Goal: Task Accomplishment & Management: Use online tool/utility

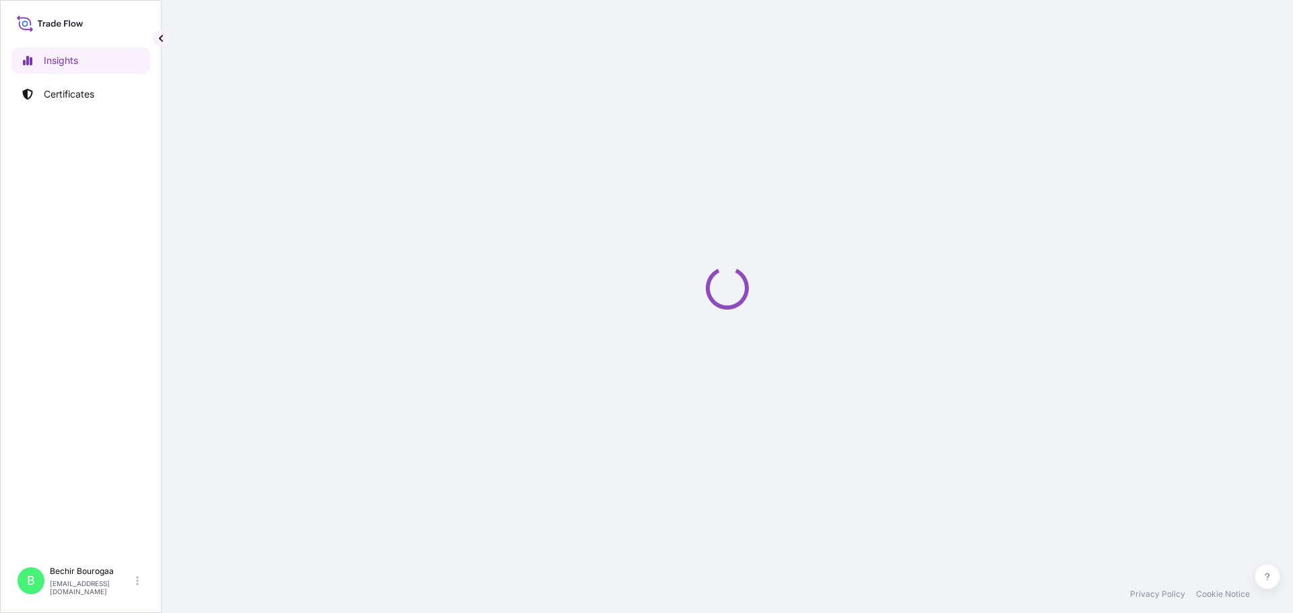
select select "2025"
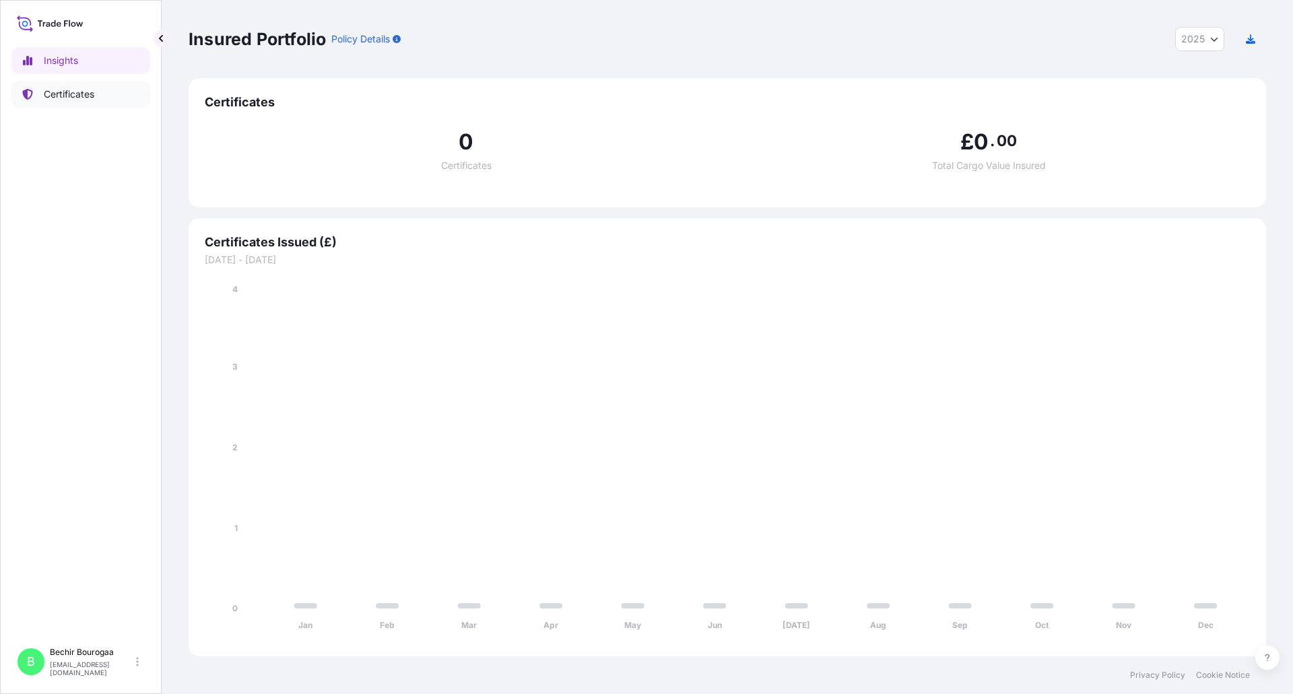
click at [77, 91] on p "Certificates" at bounding box center [69, 94] width 50 height 13
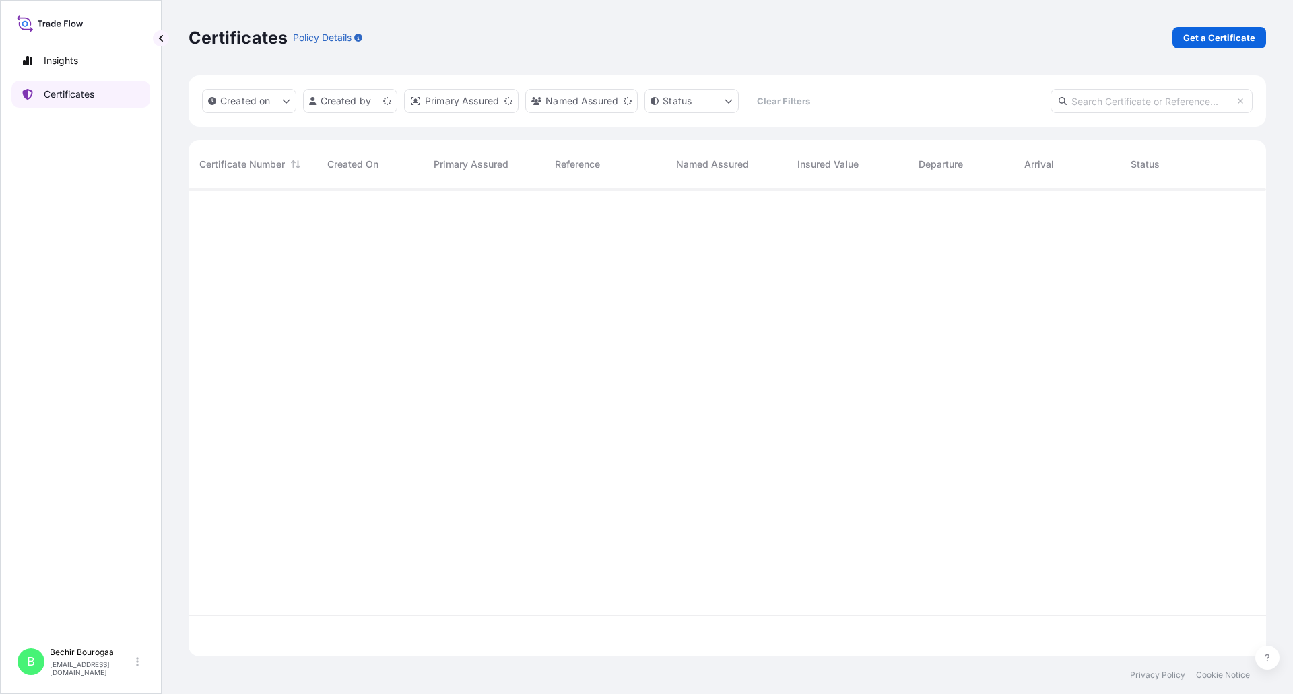
scroll to position [465, 1067]
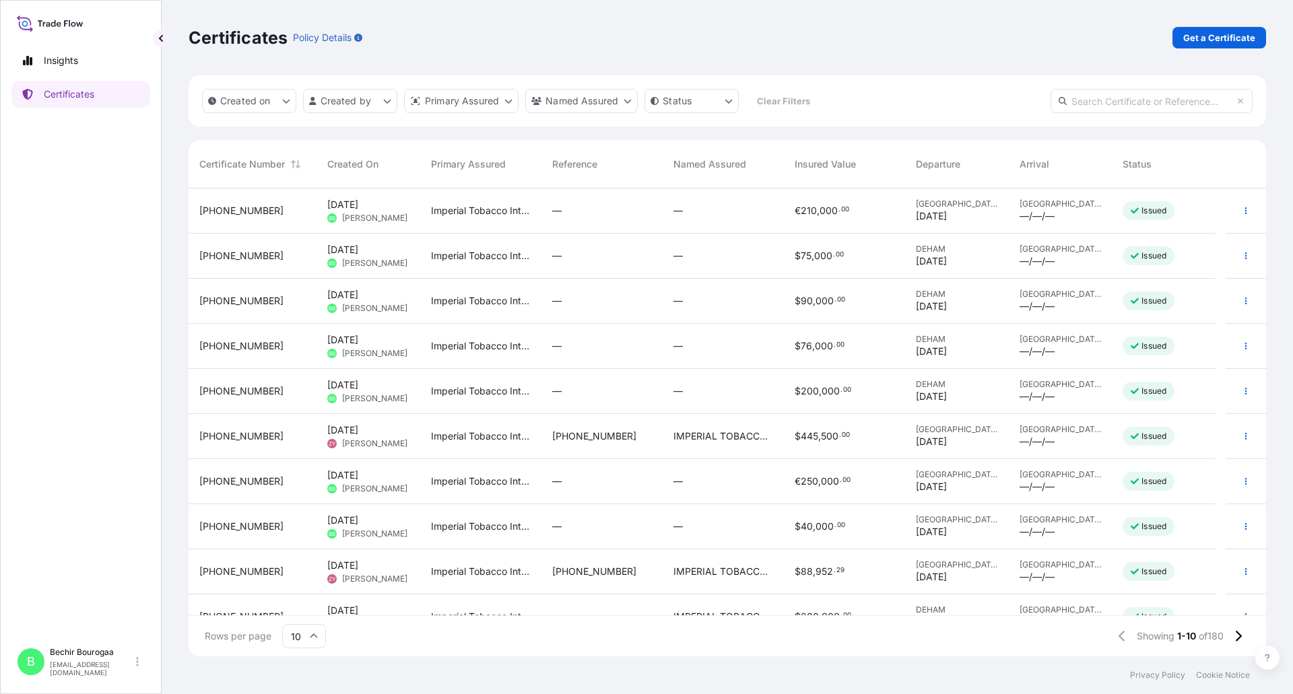
click at [955, 207] on span "[GEOGRAPHIC_DATA]" at bounding box center [957, 204] width 82 height 11
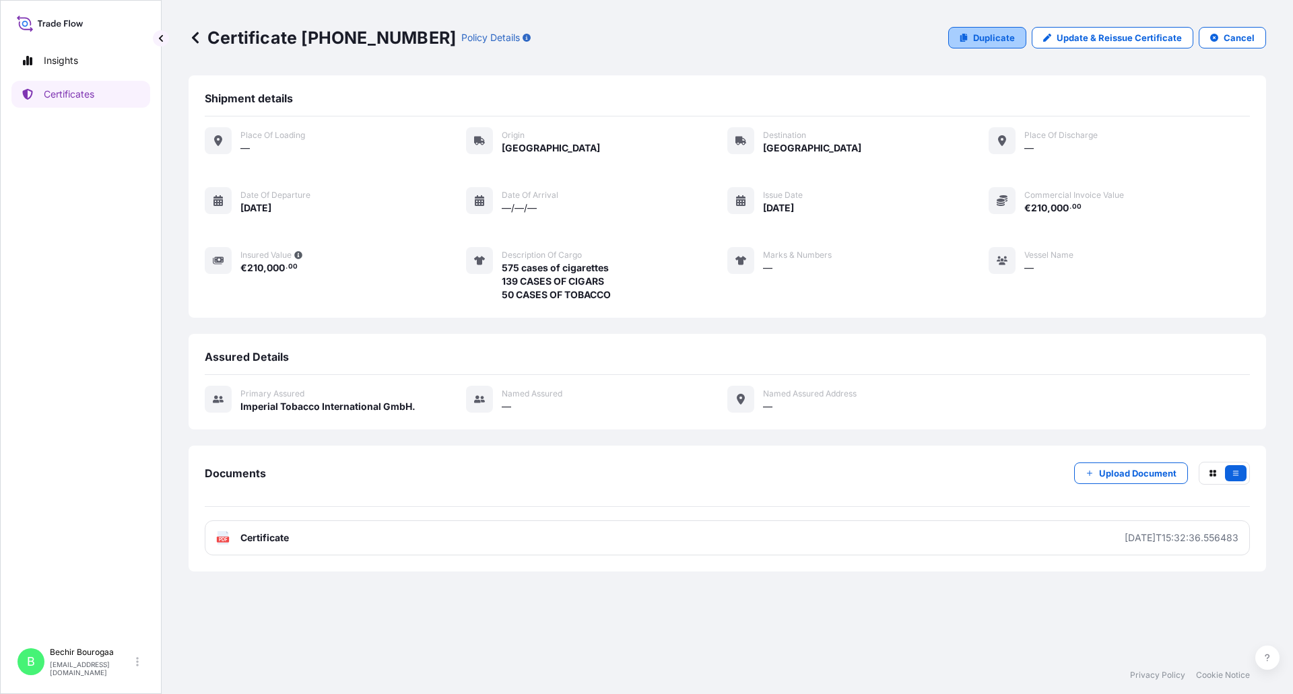
click at [986, 30] on link "Duplicate" at bounding box center [987, 38] width 78 height 22
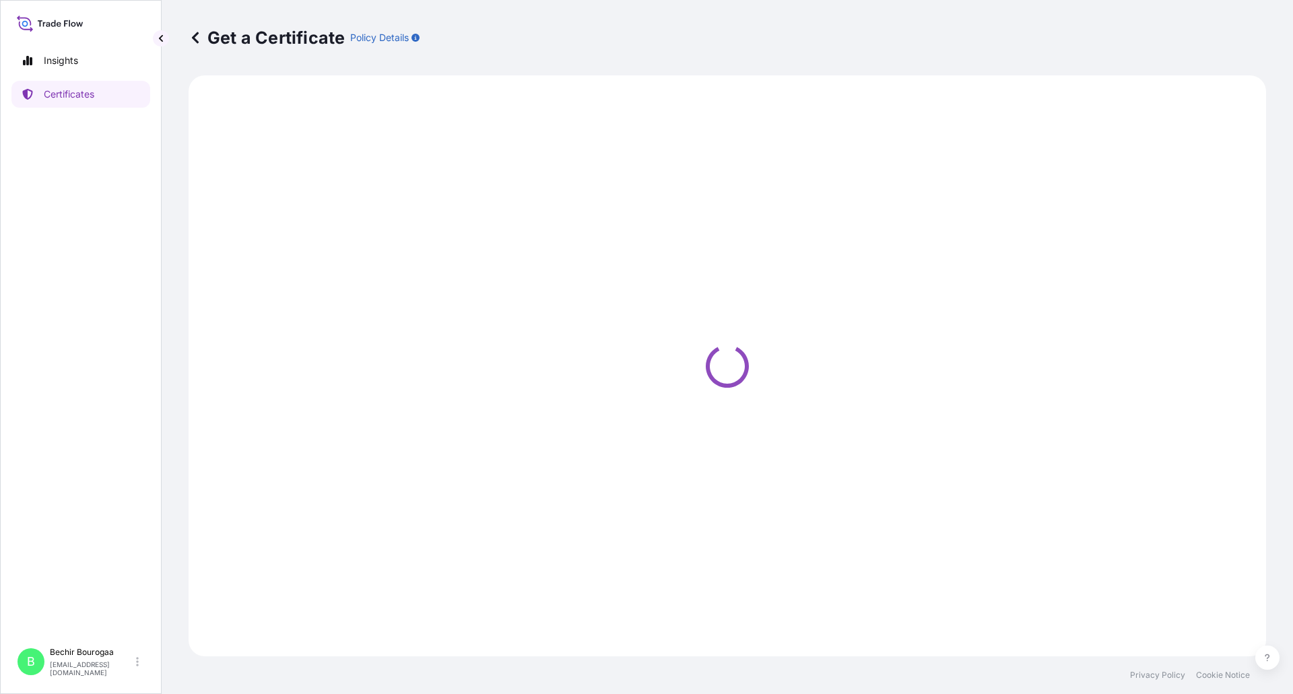
select select "Road"
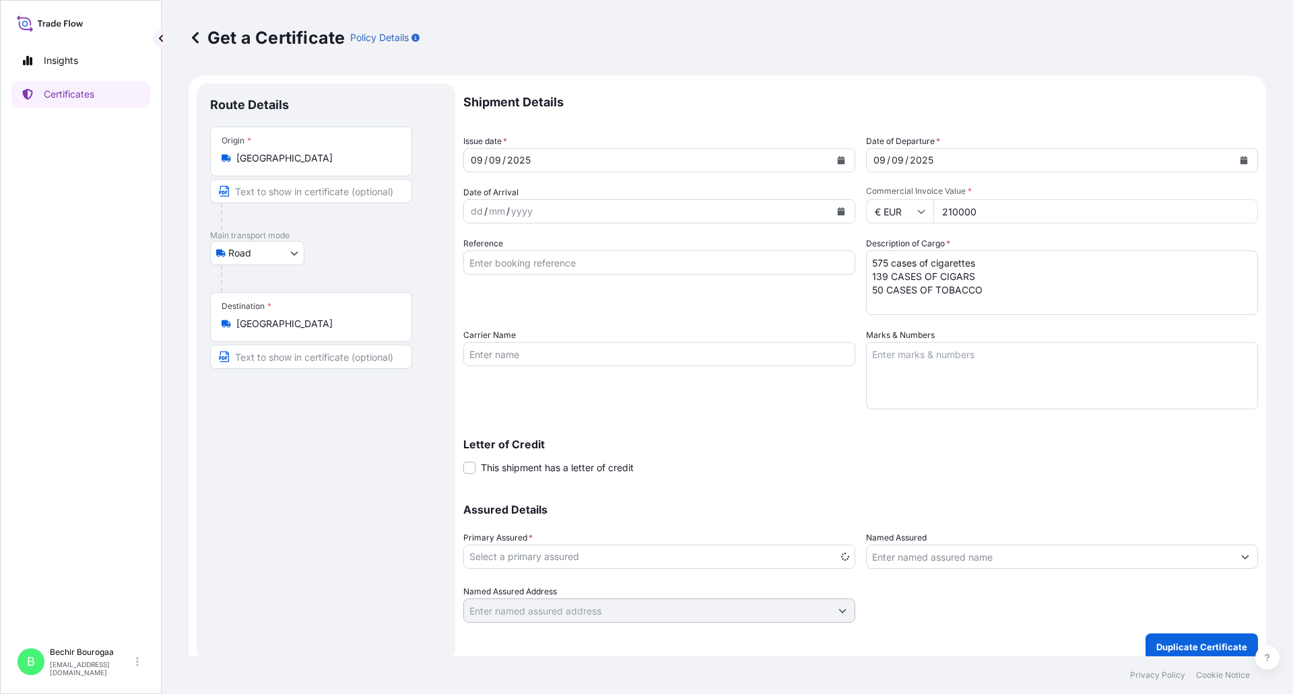
select select "31693"
click at [841, 168] on button "Calendar" at bounding box center [841, 160] width 22 height 22
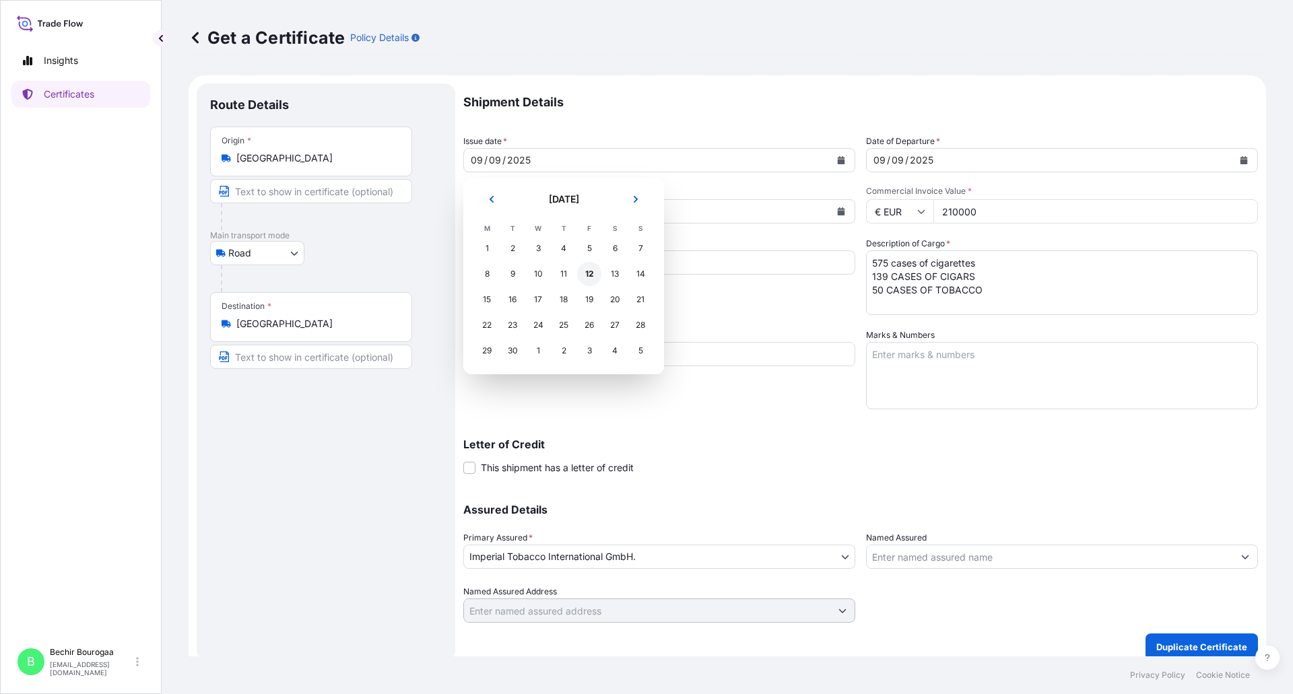
click at [592, 281] on div "12" at bounding box center [589, 274] width 24 height 24
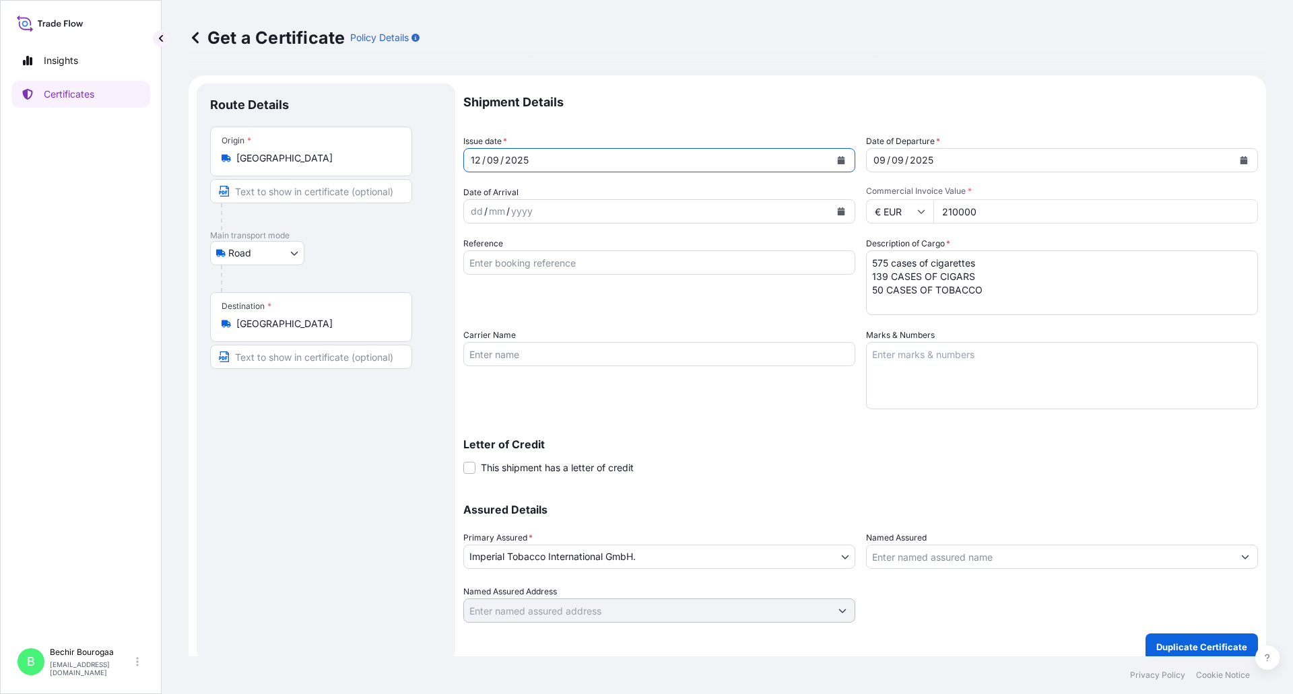
click at [1240, 158] on icon "Calendar" at bounding box center [1243, 160] width 7 height 8
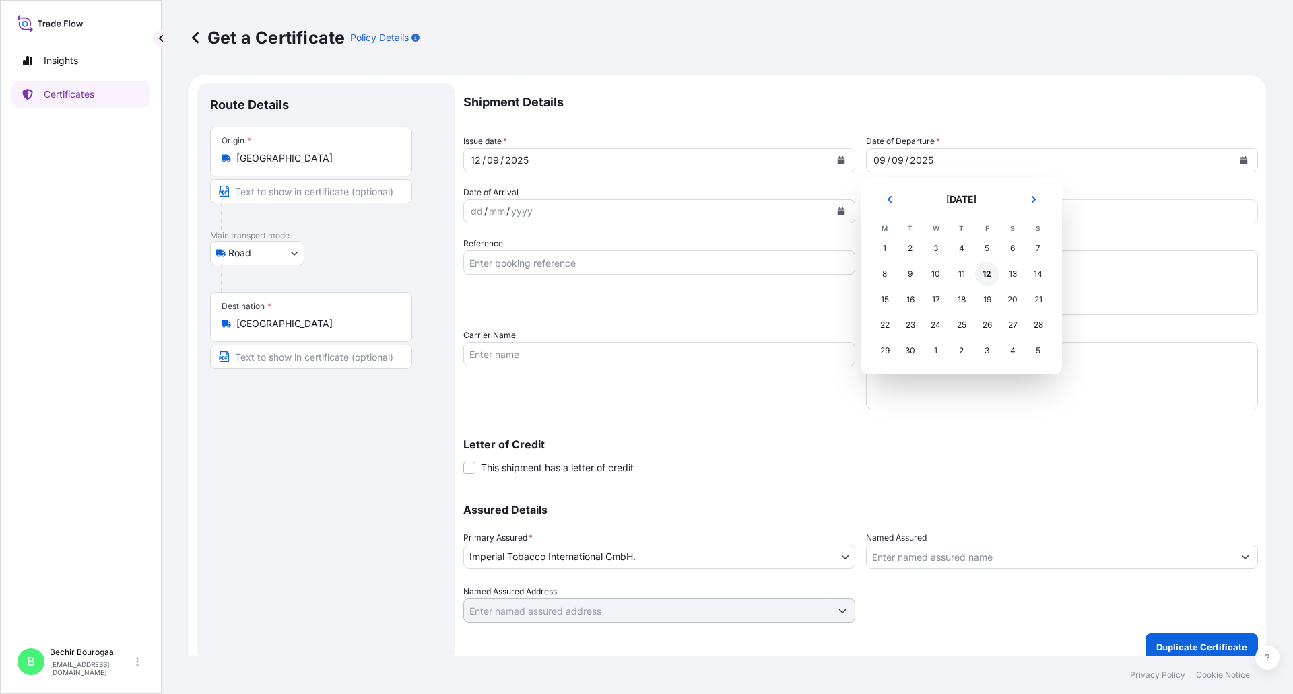
click at [989, 269] on div "12" at bounding box center [987, 274] width 24 height 24
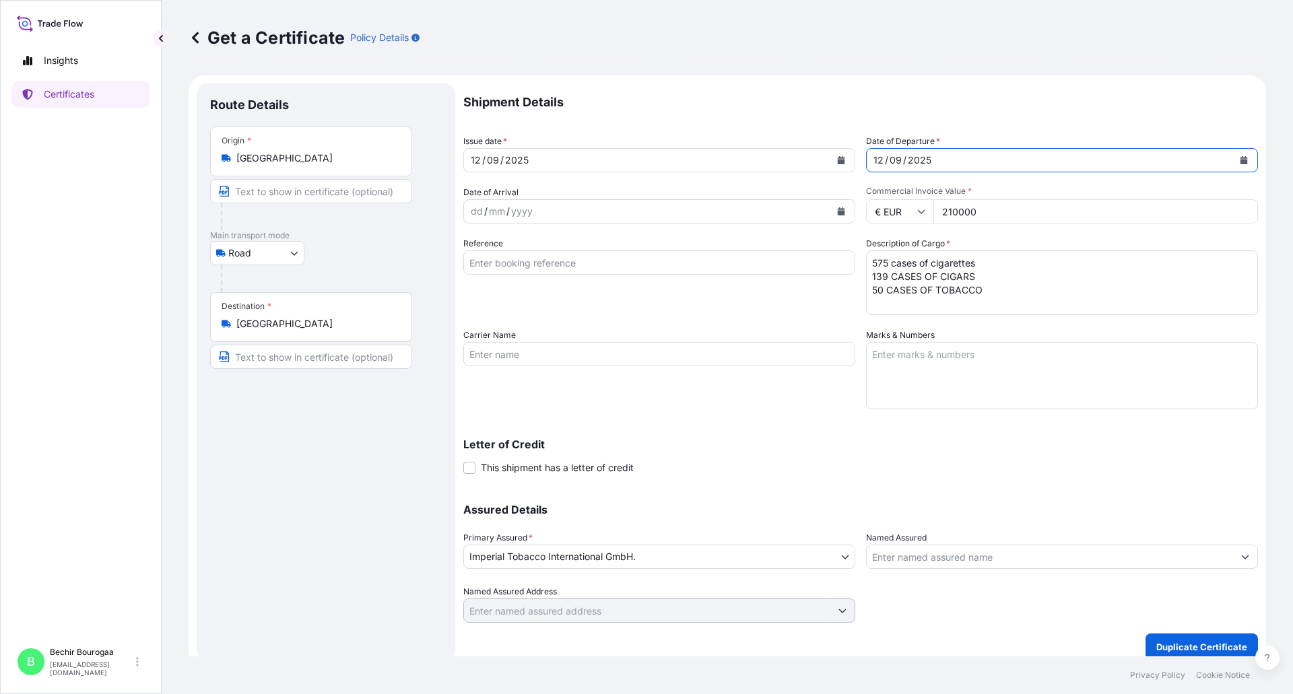
click at [1001, 207] on input "210000" at bounding box center [1095, 211] width 324 height 24
drag, startPoint x: 983, startPoint y: 213, endPoint x: 899, endPoint y: 213, distance: 83.5
click at [899, 213] on div "€ EUR 210000" at bounding box center [1062, 211] width 392 height 24
type input "90000"
click at [881, 273] on textarea "575 cases of cigarettes 139 CASES OF CIGARS 50 CASES OF TOBACCO" at bounding box center [1062, 282] width 392 height 65
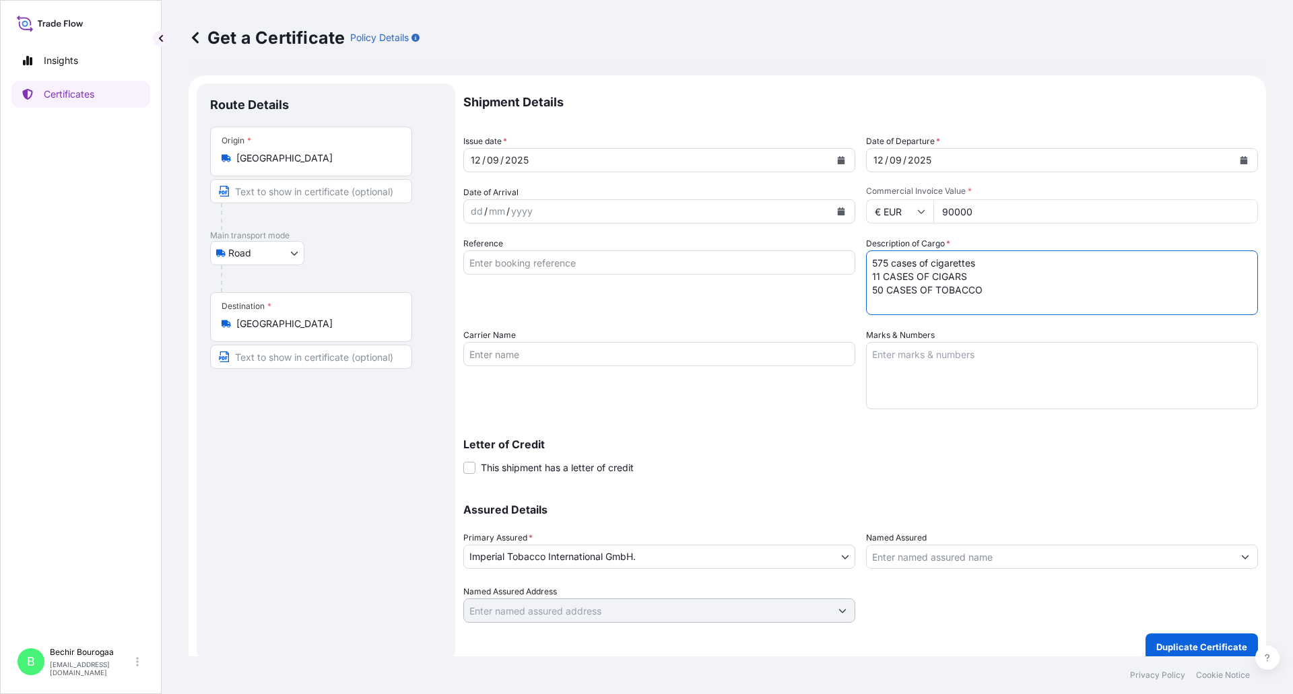
click at [879, 267] on textarea "575 cases of cigarettes 139 CASES OF CIGARS 50 CASES OF TOBACCO" at bounding box center [1062, 282] width 392 height 65
click at [878, 287] on textarea "575 cases of cigarettes 139 CASES OF CIGARS 50 CASES OF TOBACCO" at bounding box center [1062, 282] width 392 height 65
click at [876, 276] on textarea "575 cases of cigarettes 139 CASES OF CIGARS 50 CASES OF TOBACCO" at bounding box center [1062, 282] width 392 height 65
click at [872, 262] on textarea "575 cases of cigarettes 139 CASES OF CIGARS 50 CASES OF TOBACCO" at bounding box center [1062, 282] width 392 height 65
click at [883, 277] on textarea "575 cases of cigarettes 139 CASES OF CIGARS 50 CASES OF TOBACCO" at bounding box center [1062, 282] width 392 height 65
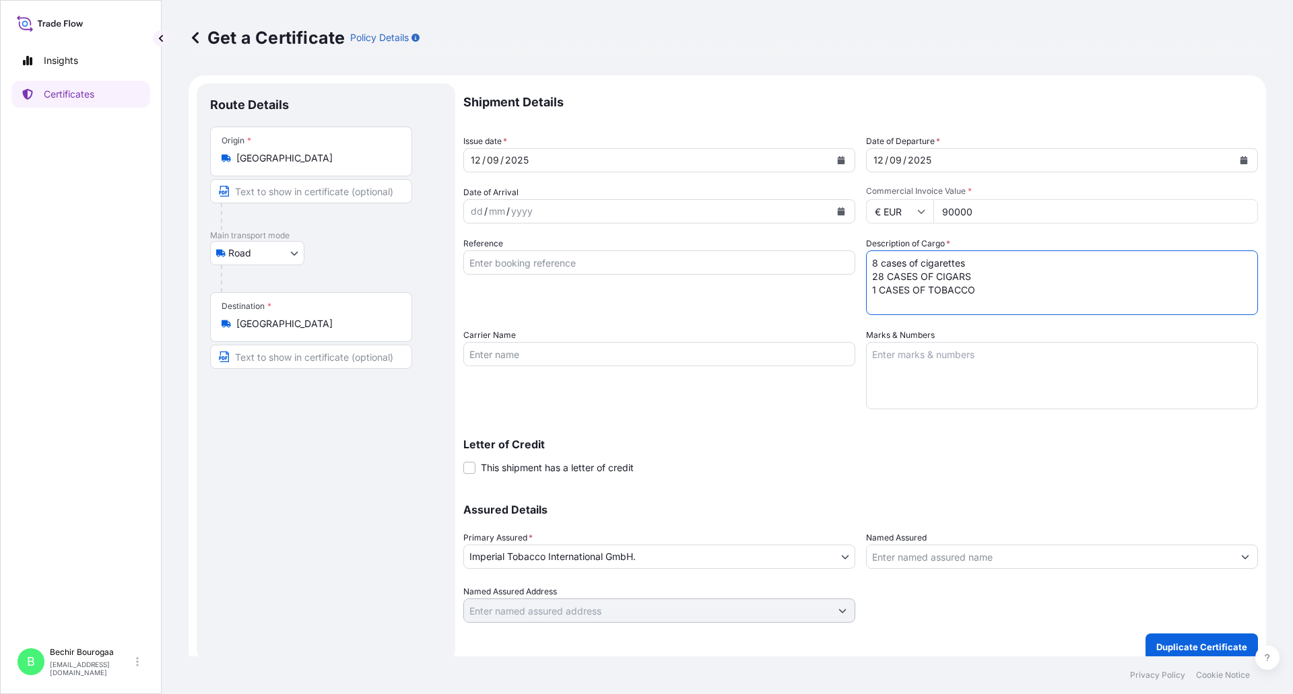
click at [870, 263] on textarea "575 cases of cigarettes 139 CASES OF CIGARS 50 CASES OF TOBACCO" at bounding box center [1062, 282] width 392 height 65
type textarea "236 cases of cigarettes 28 CASES OF CIGARS 1 CASES OF TOBACCO"
click at [1190, 613] on p "Duplicate Certificate" at bounding box center [1201, 646] width 91 height 13
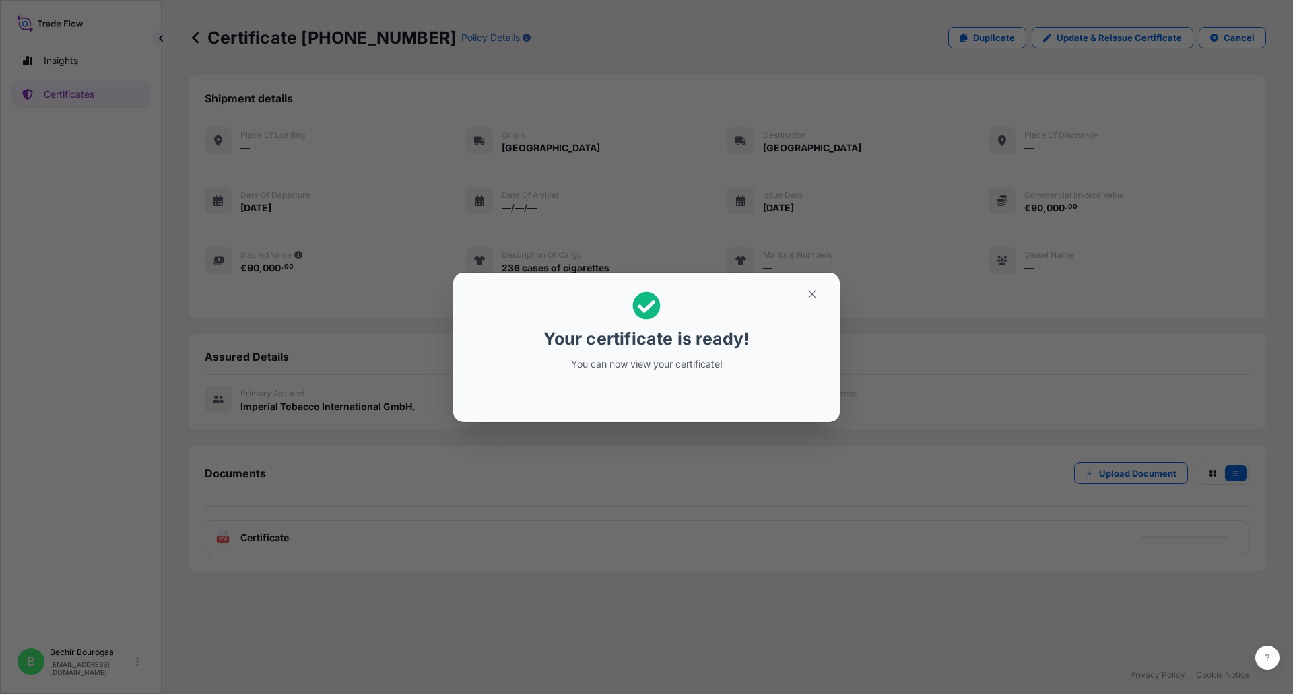
click at [543, 463] on div "Your certificate is ready! You can now view your certificate!" at bounding box center [646, 347] width 1293 height 694
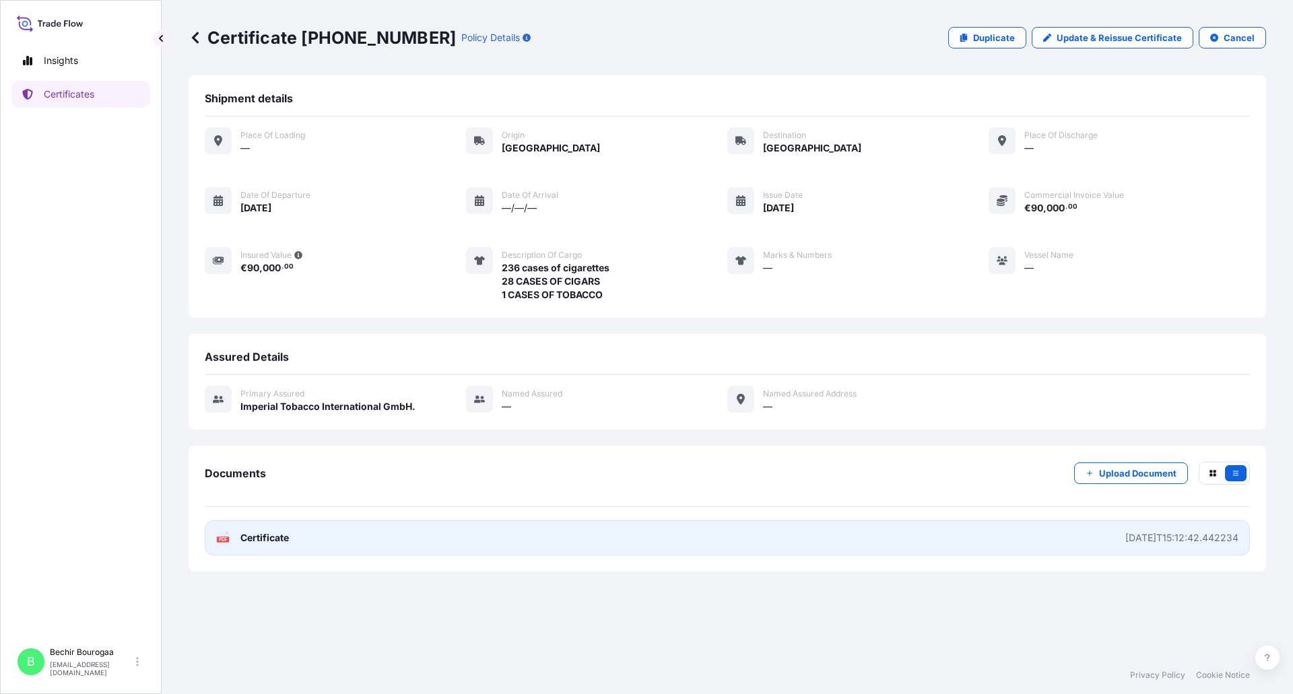
click at [383, 537] on link "PDF Certificate [DATE]T15:12:42.442234" at bounding box center [727, 537] width 1045 height 35
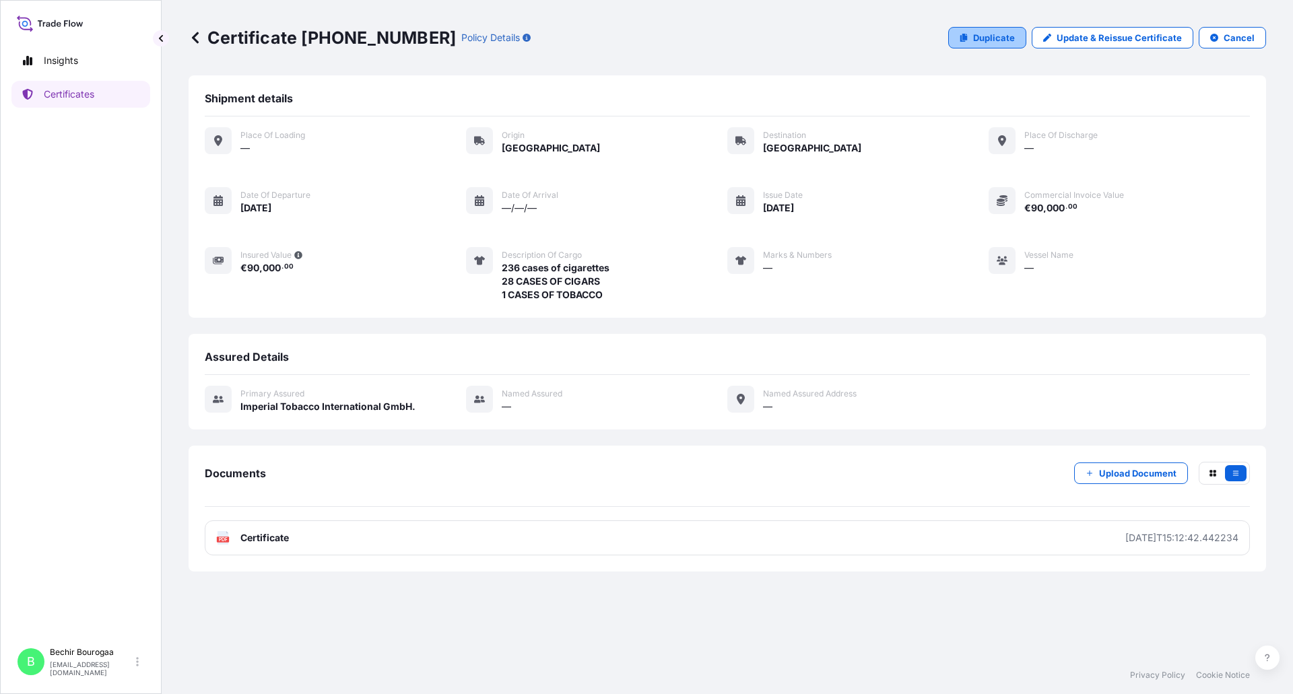
click at [986, 32] on p "Duplicate" at bounding box center [994, 37] width 42 height 13
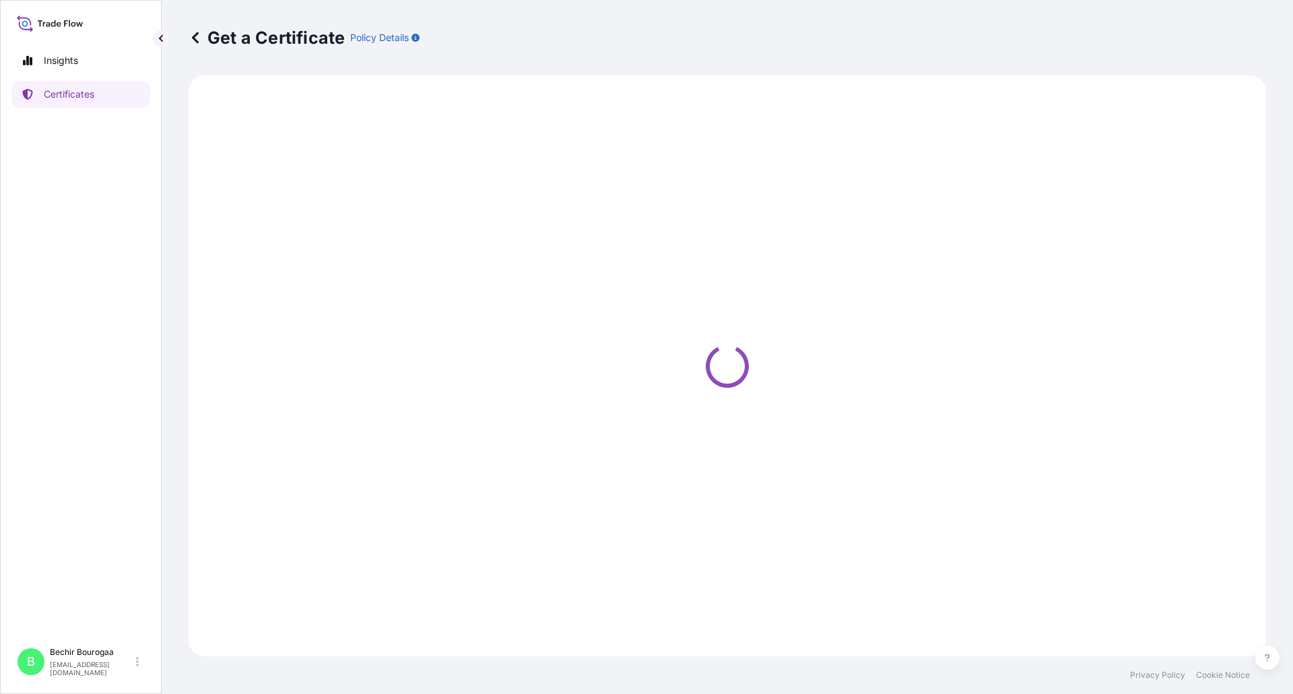
select select "Road"
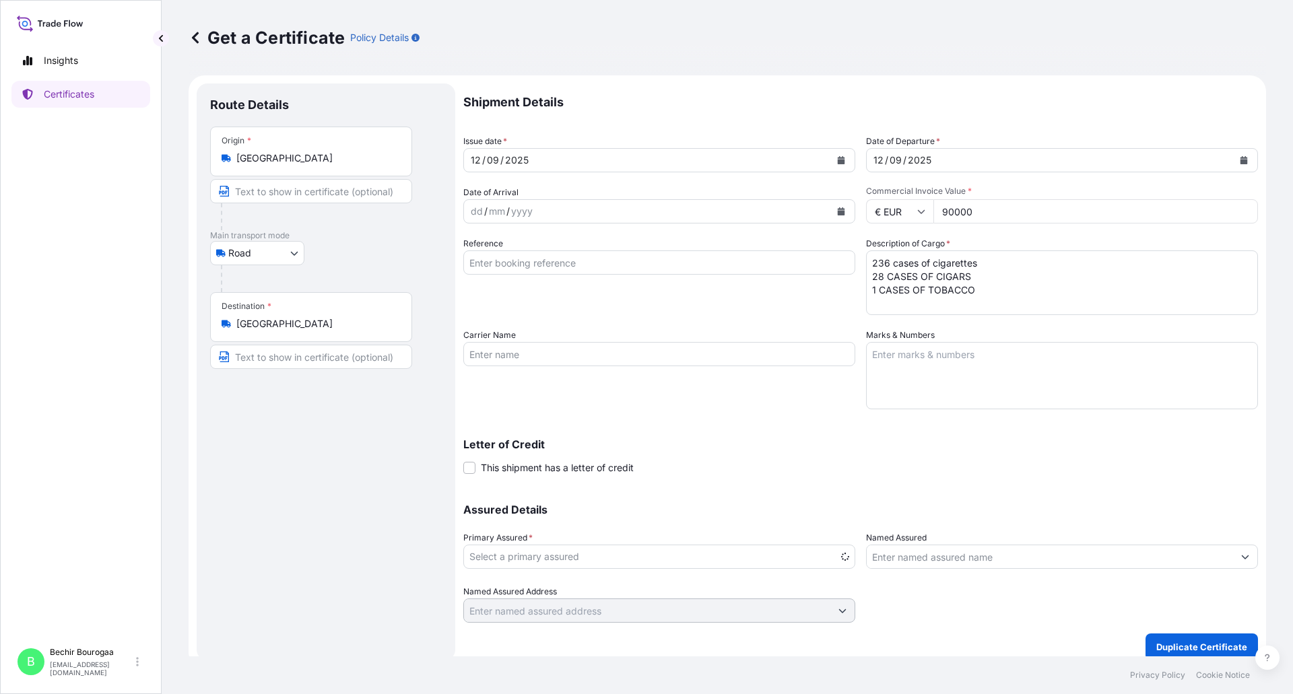
select select "31693"
drag, startPoint x: 974, startPoint y: 210, endPoint x: 846, endPoint y: 215, distance: 128.7
click at [846, 215] on div "Shipment Details Issue date * [DATE] Date of Departure * [DATE] Date of Arrival…" at bounding box center [860, 352] width 794 height 539
type input "210000"
click at [887, 264] on textarea "236 cases of cigarettes 28 CASES OF CIGARS 1 CASES OF TOBACCO" at bounding box center [1062, 282] width 392 height 65
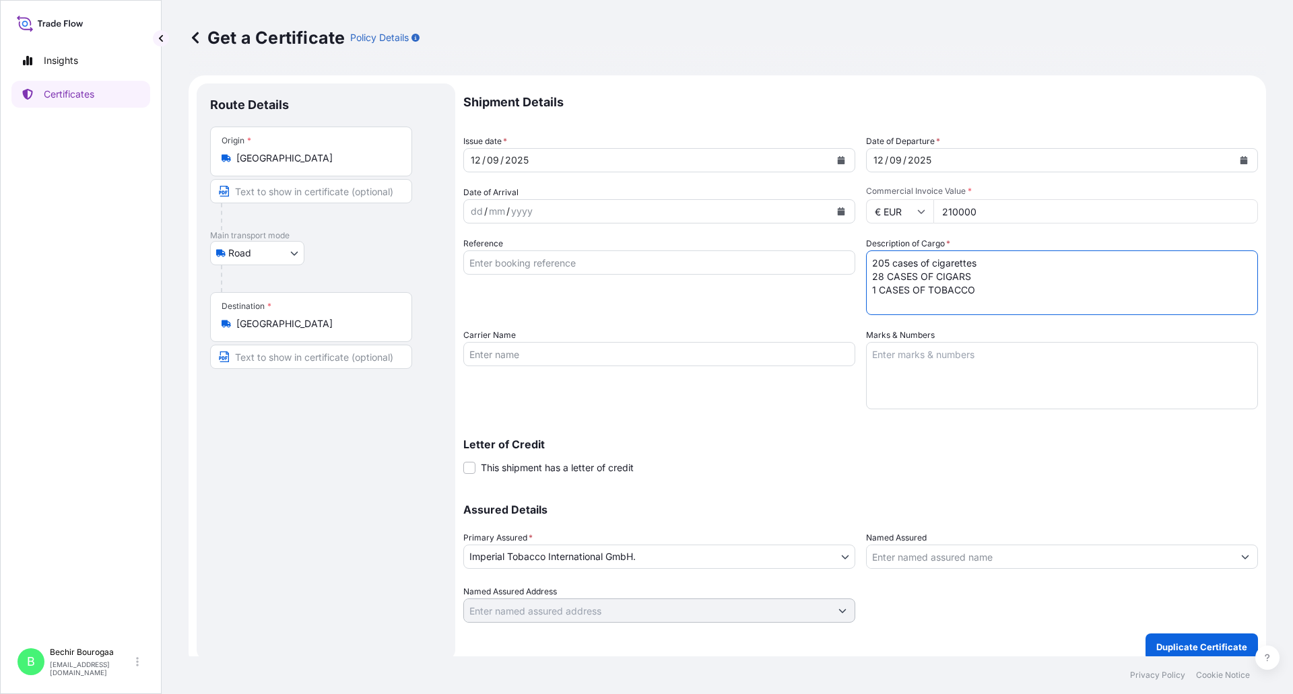
click at [878, 277] on textarea "236 cases of cigarettes 28 CASES OF CIGARS 1 CASES OF TOBACCO" at bounding box center [1062, 282] width 392 height 65
click at [869, 291] on textarea "236 cases of cigarettes 28 CASES OF CIGARS 1 CASES OF TOBACCO" at bounding box center [1062, 282] width 392 height 65
click at [883, 263] on textarea "236 cases of cigarettes 28 CASES OF CIGARS 1 CASES OF TOBACCO" at bounding box center [1062, 282] width 392 height 65
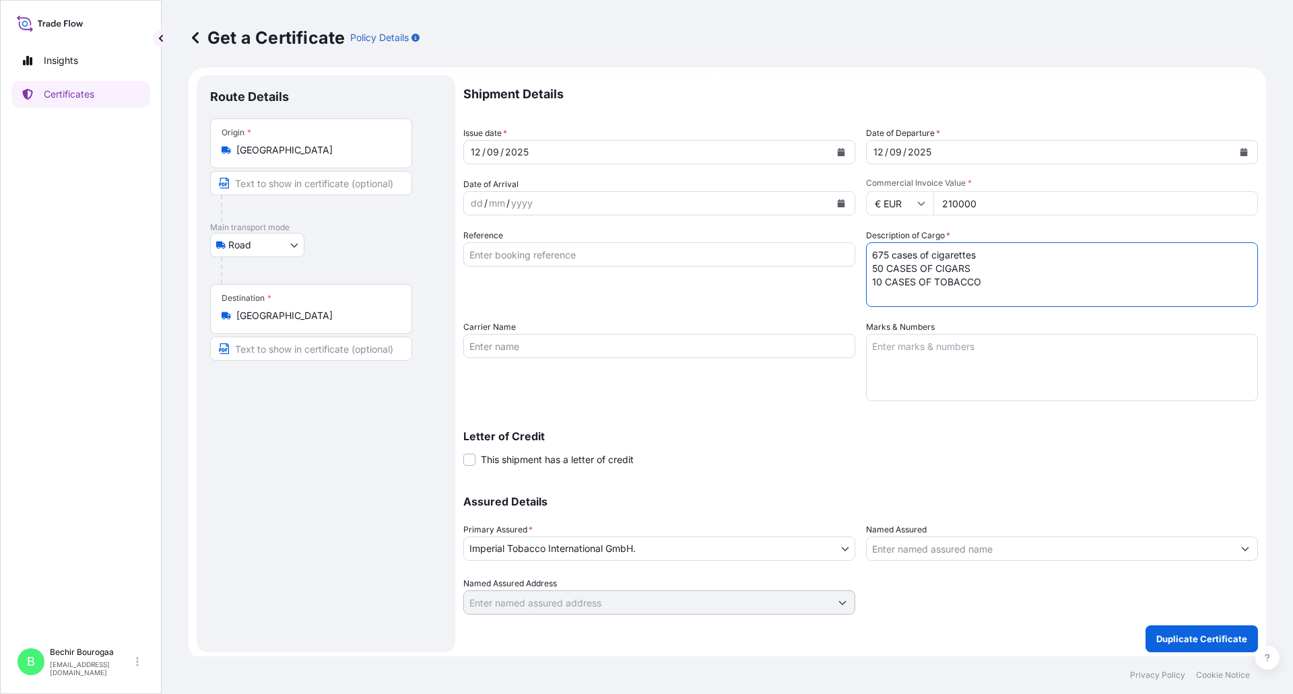
scroll to position [12, 0]
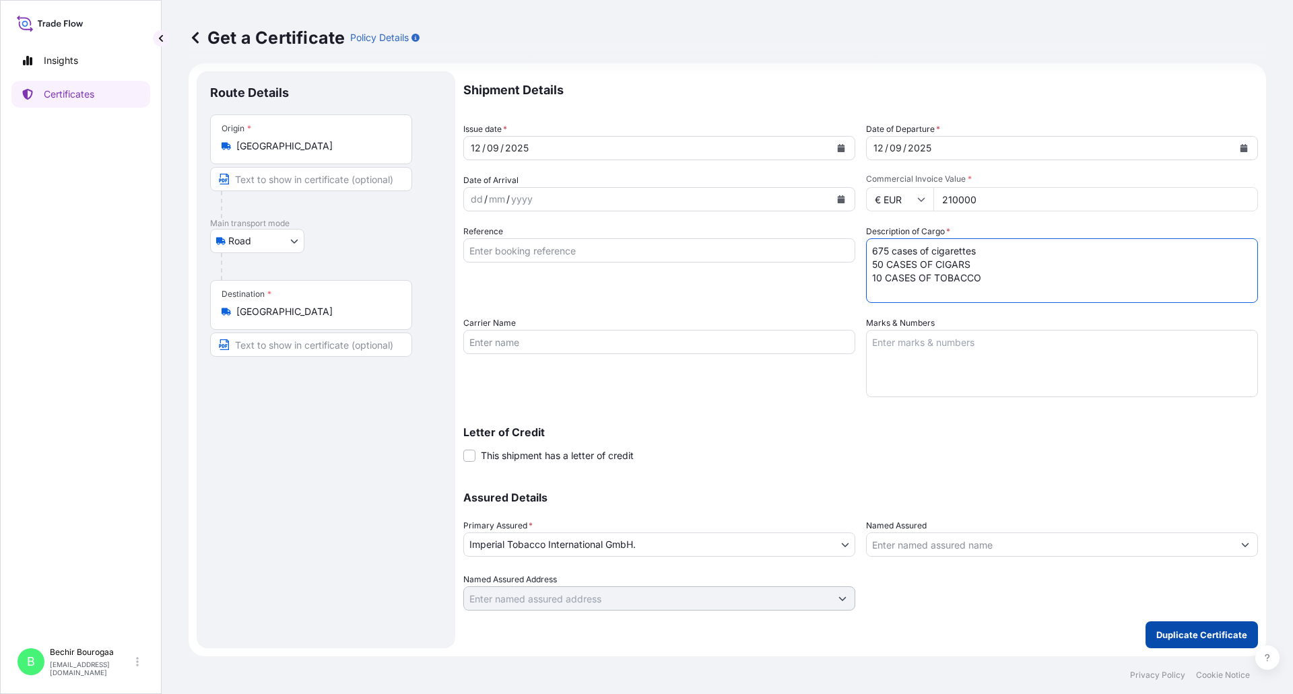
type textarea "675 cases of cigarettes 50 CASES OF CIGARS 10 CASES OF TOBACCO"
click at [1175, 613] on p "Duplicate Certificate" at bounding box center [1201, 634] width 91 height 13
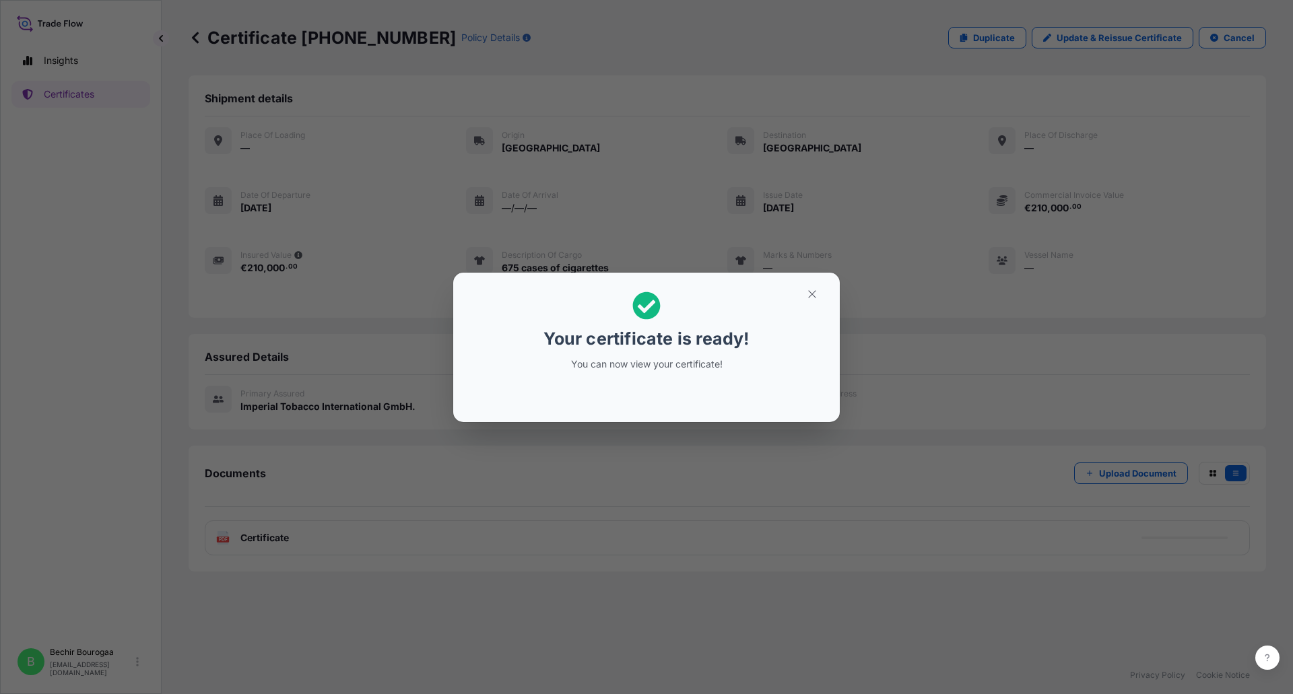
click at [675, 510] on div "Your certificate is ready! You can now view your certificate!" at bounding box center [646, 347] width 1293 height 694
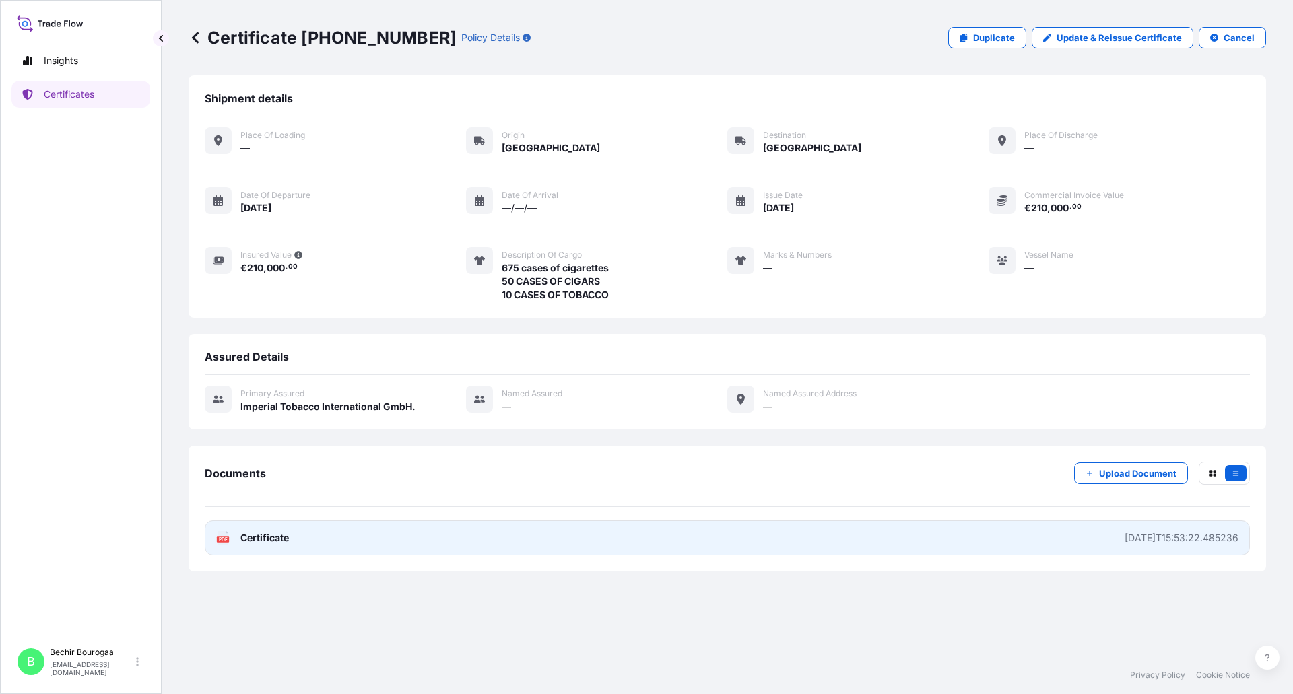
click at [469, 538] on link "PDF Certificate [DATE]T15:53:22.485236" at bounding box center [727, 537] width 1045 height 35
